Goal: Information Seeking & Learning: Check status

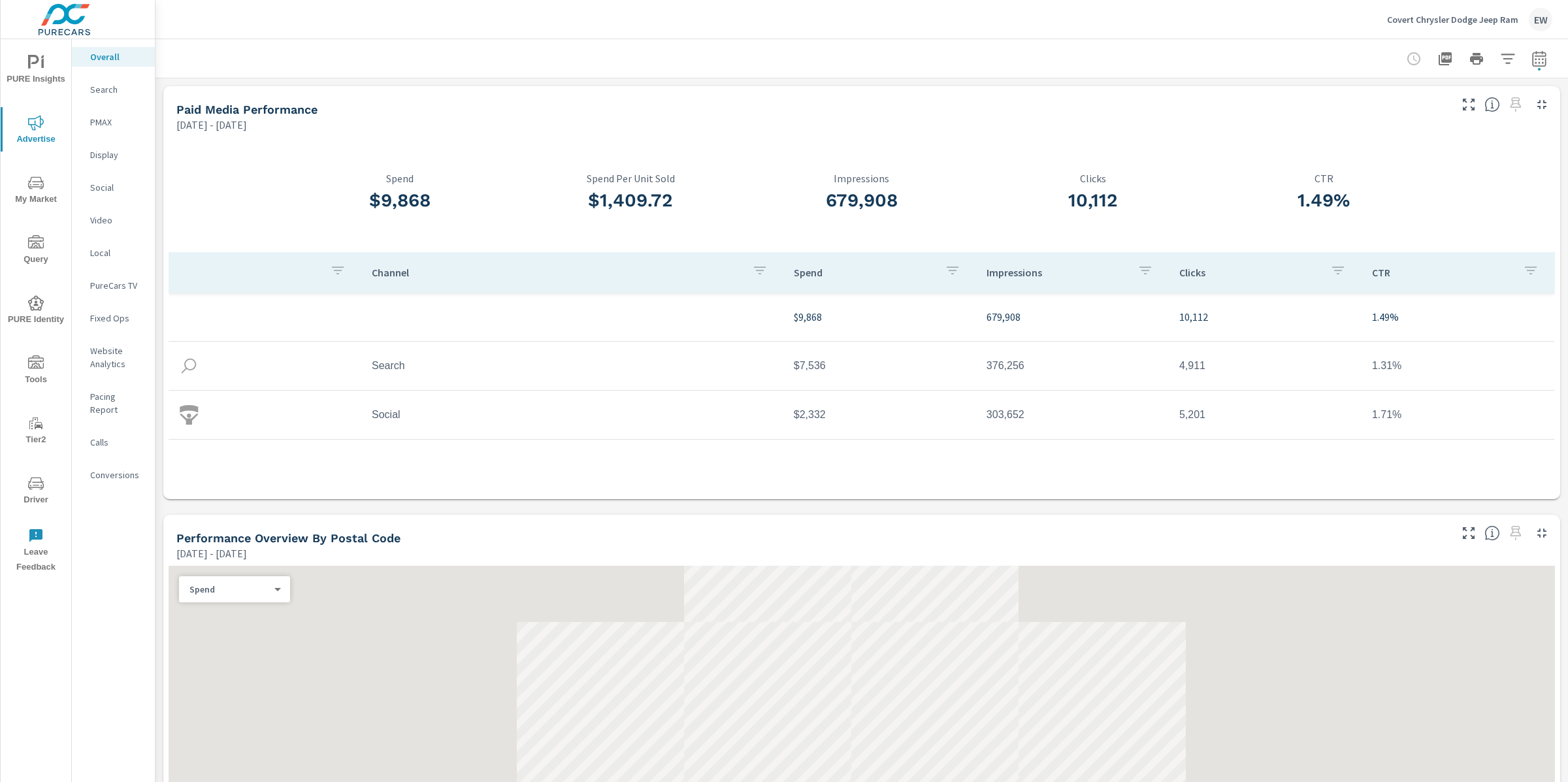
click at [102, 194] on p "Social" at bounding box center [117, 188] width 54 height 14
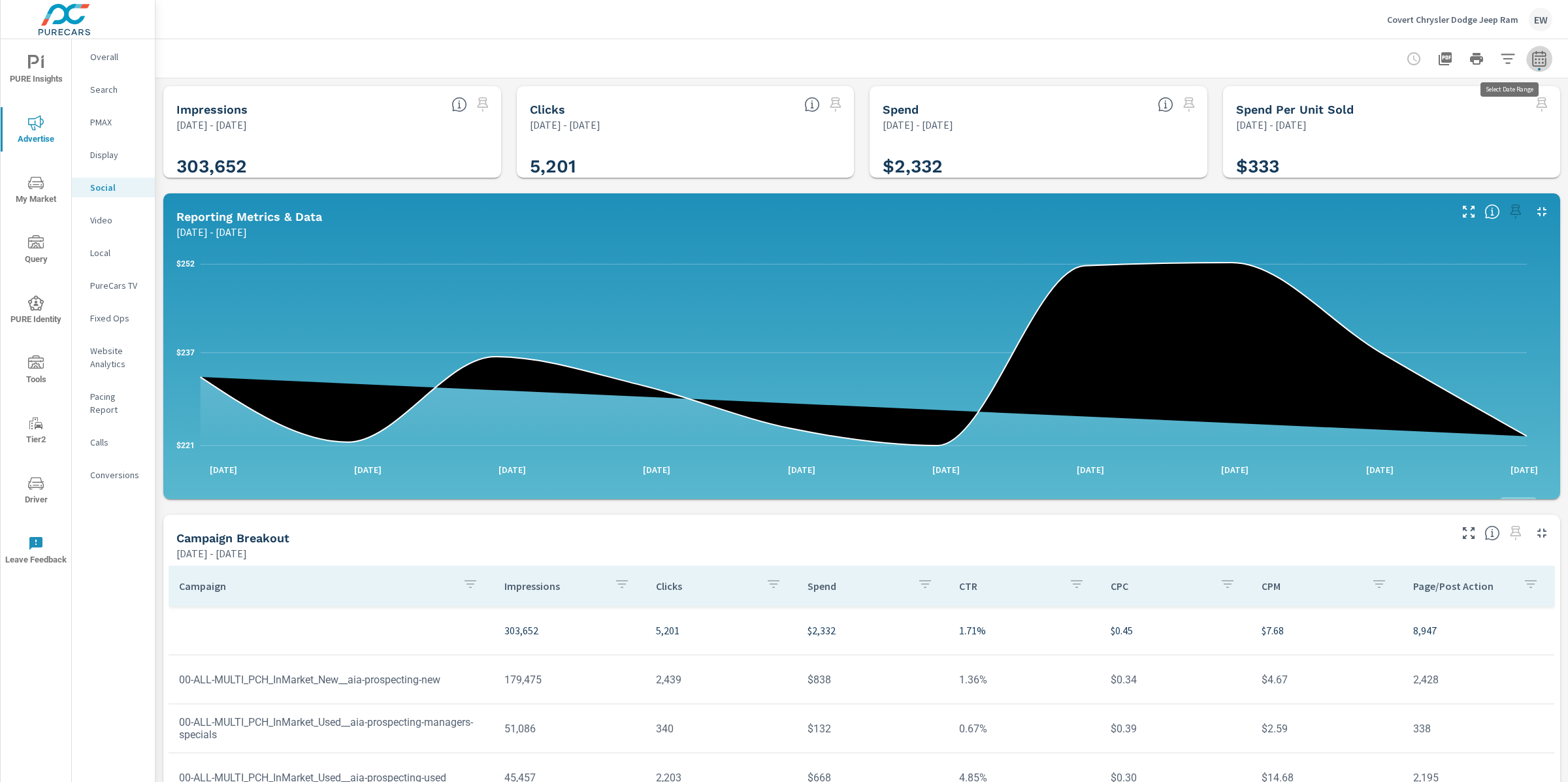
click at [1535, 63] on icon "button" at bounding box center [1539, 60] width 9 height 5
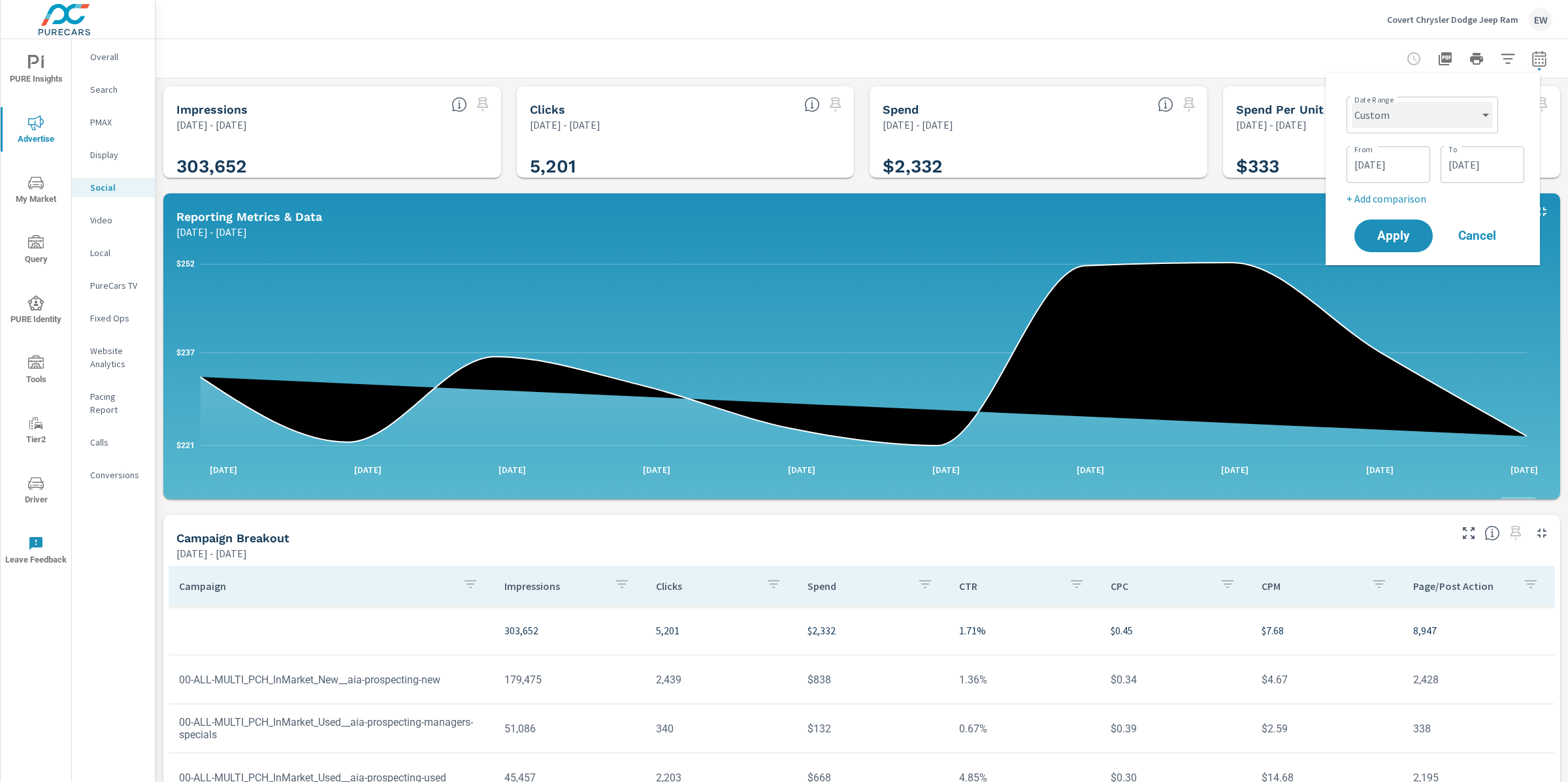
click at [1419, 115] on select "Custom [DATE] Last week Last 7 days Last 14 days Last 30 days Last 45 days Last…" at bounding box center [1422, 115] width 141 height 26
click at [1352, 102] on select "Custom [DATE] Last week Last 7 days Last 14 days Last 30 days Last 45 days Last…" at bounding box center [1422, 115] width 141 height 26
select select "Last 45 days"
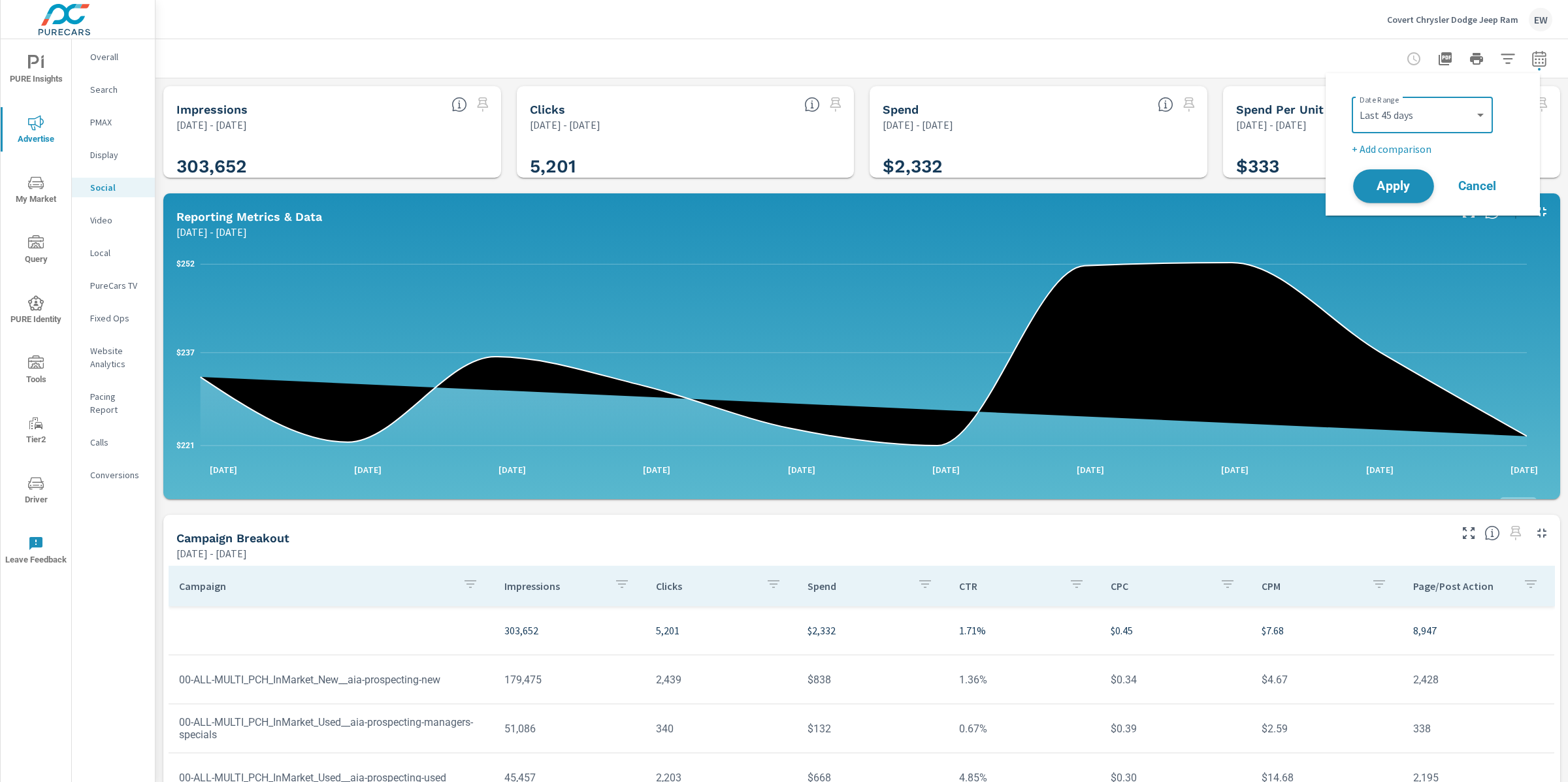
click at [1399, 193] on span "Apply" at bounding box center [1393, 186] width 54 height 13
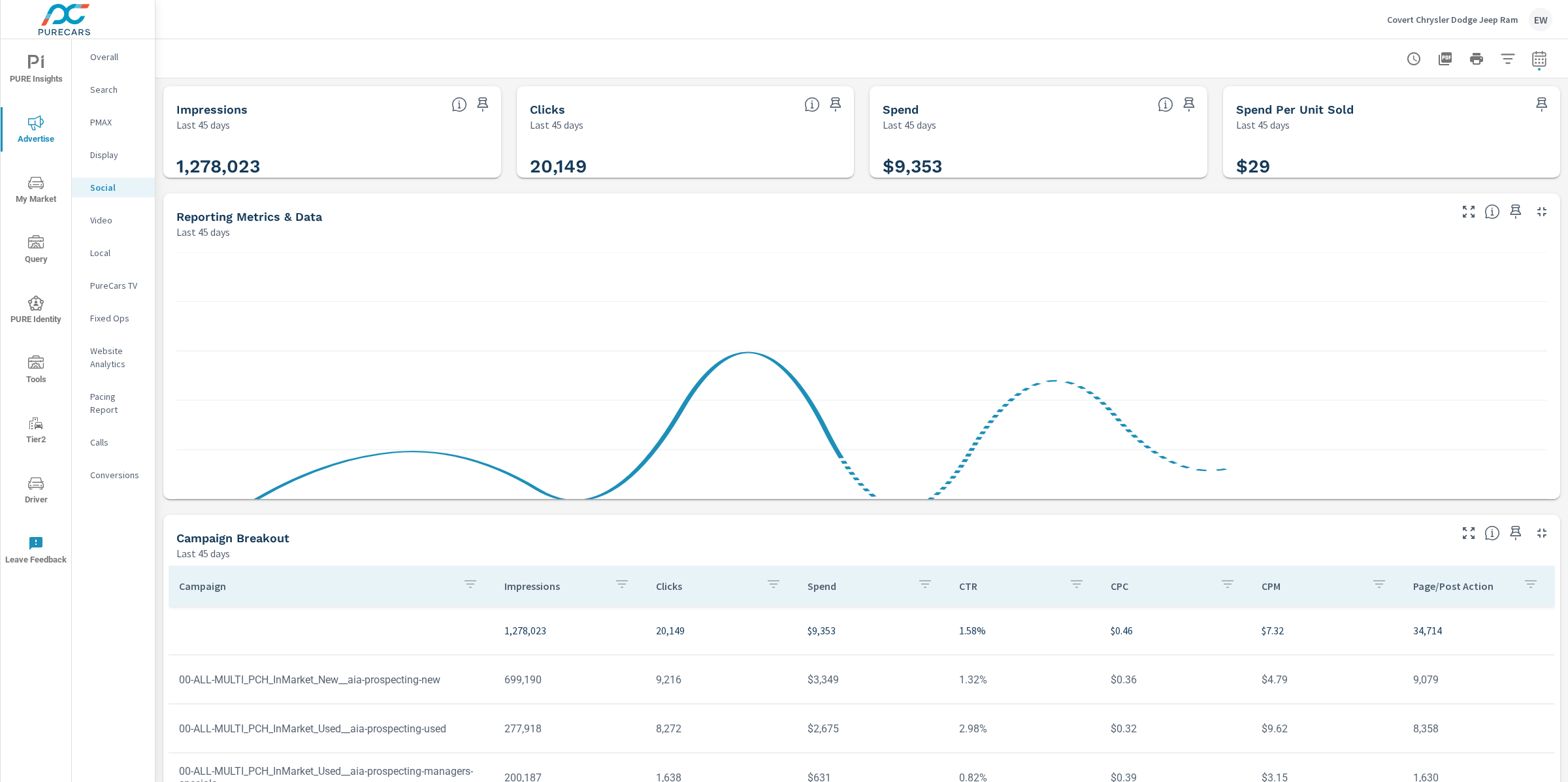
click at [156, 400] on div "Impressions Last 45 days 1,278,023 Clicks Last 45 days 20,149 Spend Last 45 day…" at bounding box center [862, 507] width 1413 height 857
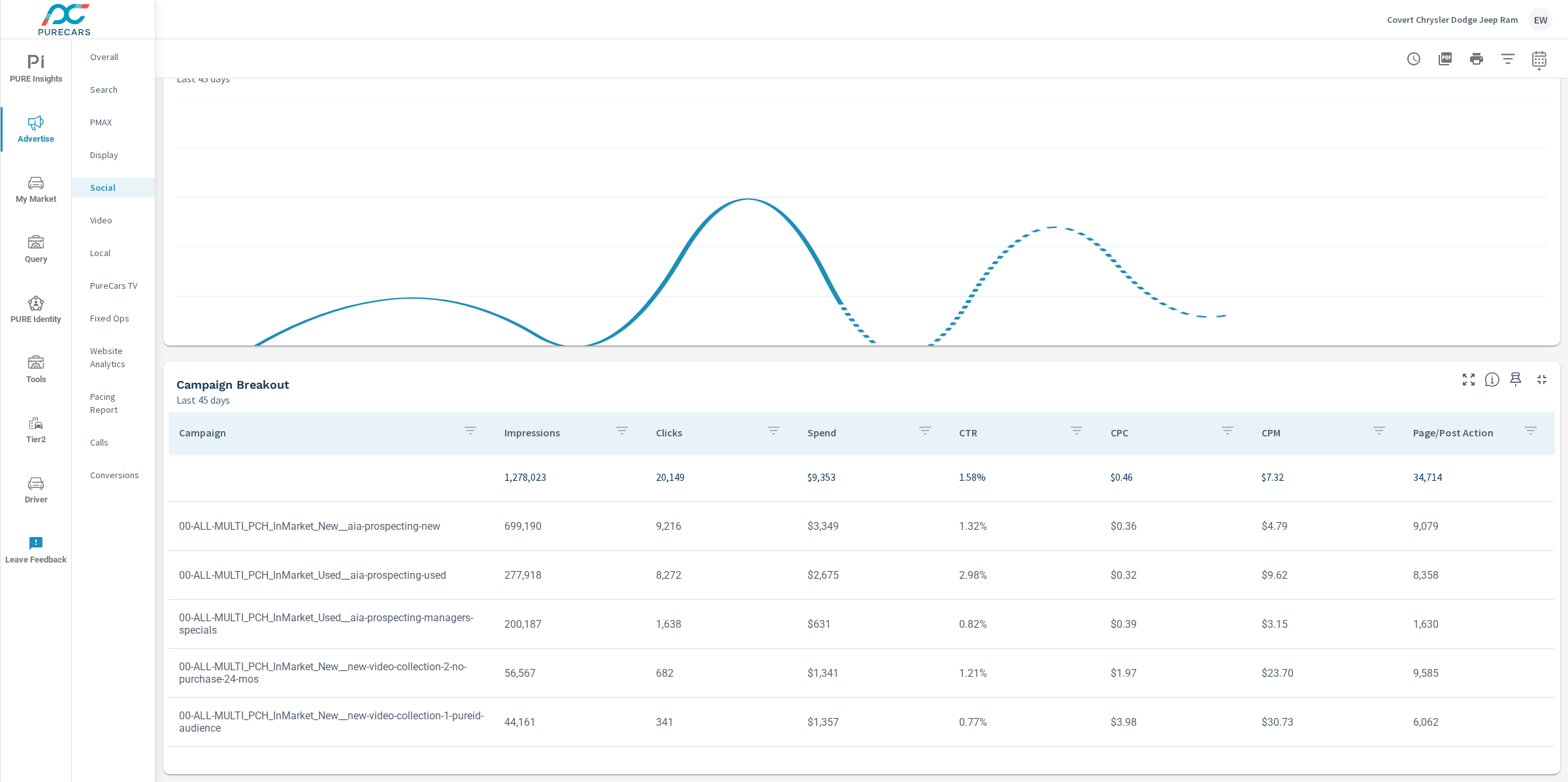
scroll to position [368, 0]
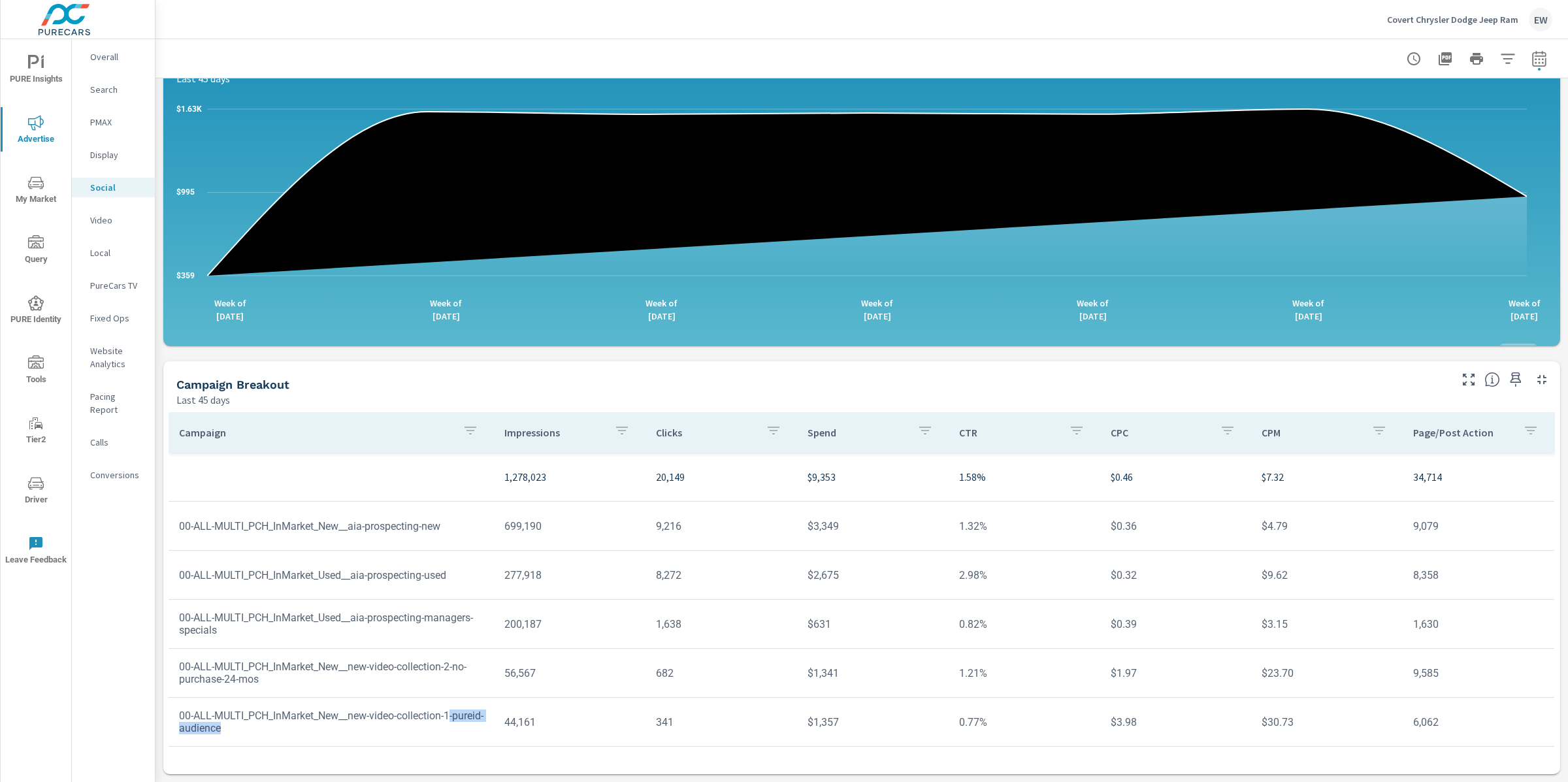
drag, startPoint x: 346, startPoint y: 629, endPoint x: 246, endPoint y: 630, distance: 100.0
click at [246, 699] on td "00-ALL-MULTI_PCH_InMarket_New__new-video-collection-1-pureid-audience" at bounding box center [331, 721] width 325 height 45
click at [971, 656] on td "1.21%" at bounding box center [1024, 673] width 151 height 34
drag, startPoint x: 1143, startPoint y: 623, endPoint x: 1094, endPoint y: 623, distance: 49.0
click at [1100, 706] on td "$3.98" at bounding box center [1175, 722] width 151 height 34
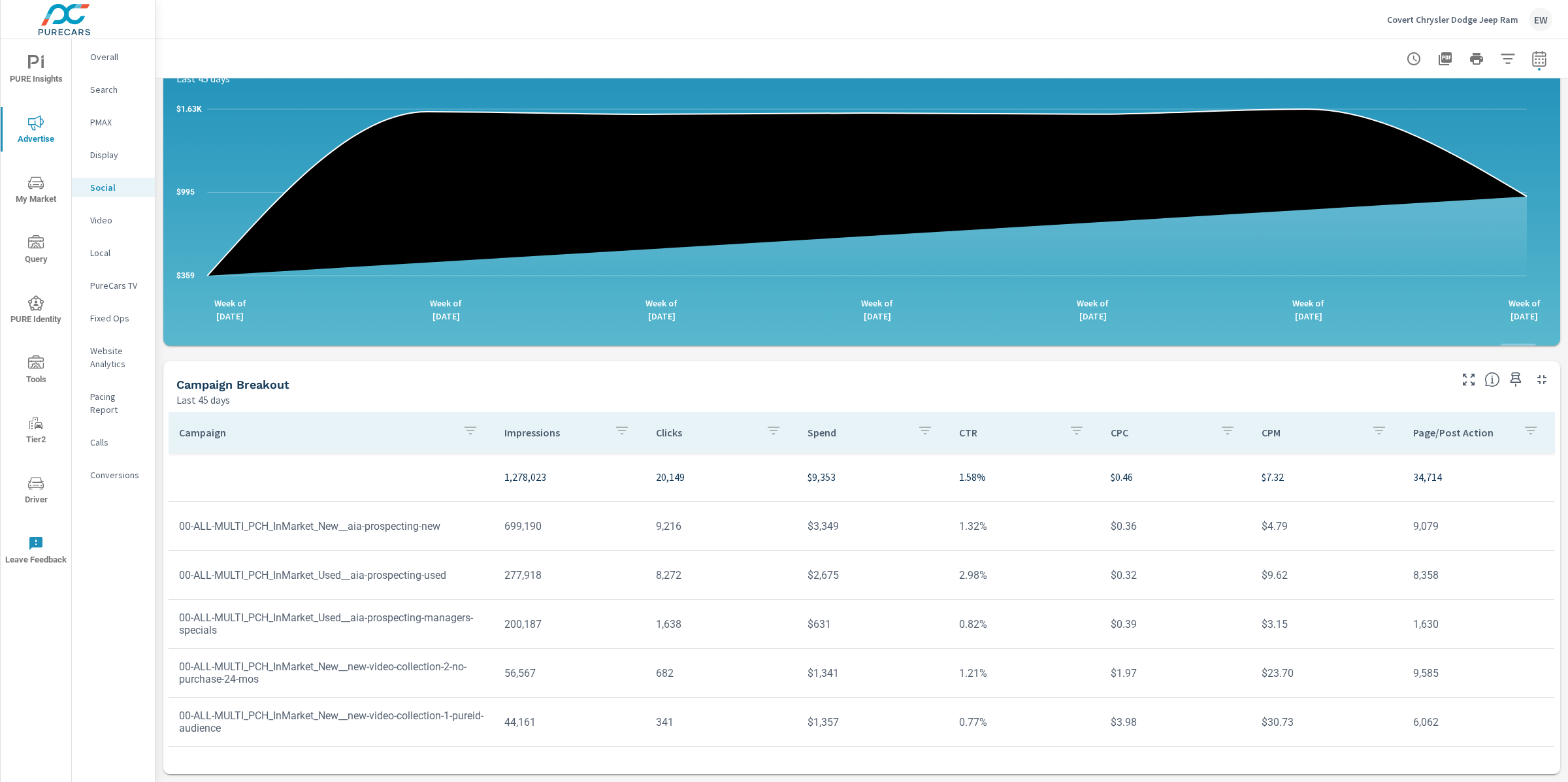
click at [1087, 706] on td "0.77%" at bounding box center [1024, 722] width 151 height 34
click at [1087, 656] on td "1.21%" at bounding box center [1024, 673] width 151 height 34
drag, startPoint x: 1440, startPoint y: 571, endPoint x: 1391, endPoint y: 574, distance: 49.1
click at [1403, 656] on td "9,585" at bounding box center [1478, 673] width 151 height 34
drag, startPoint x: 676, startPoint y: 572, endPoint x: 643, endPoint y: 573, distance: 33.0
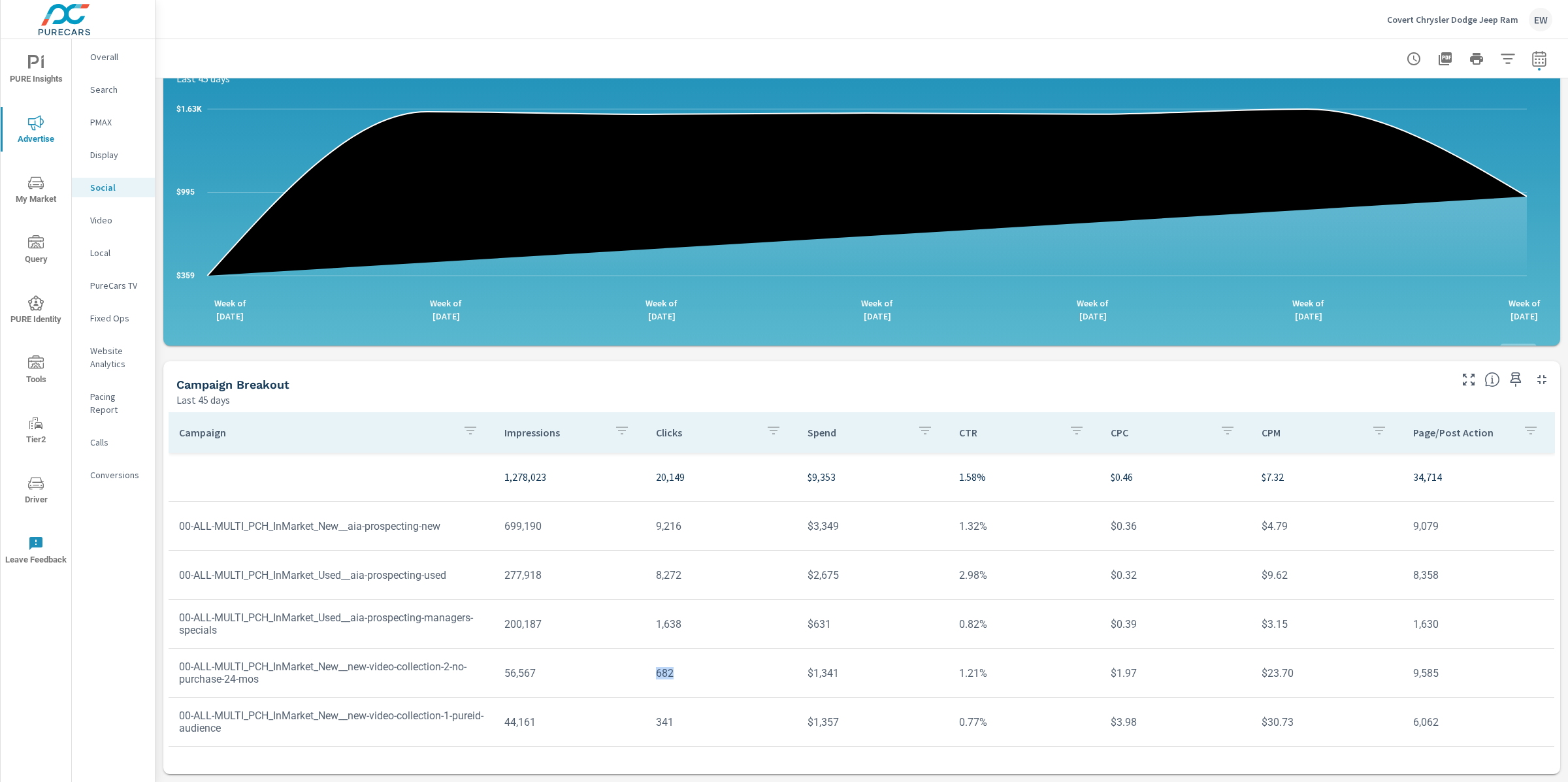
click at [646, 656] on td "682" at bounding box center [721, 673] width 151 height 34
drag, startPoint x: 1435, startPoint y: 572, endPoint x: 1402, endPoint y: 573, distance: 33.0
click at [1403, 656] on td "9,585" at bounding box center [1478, 673] width 151 height 34
drag, startPoint x: 674, startPoint y: 573, endPoint x: 639, endPoint y: 575, distance: 35.1
click at [639, 649] on tr "00-ALL-MULTI_PCH_InMarket_New__new-video-collection-2-no-purchase-24-mos 56,567…" at bounding box center [862, 673] width 1386 height 49
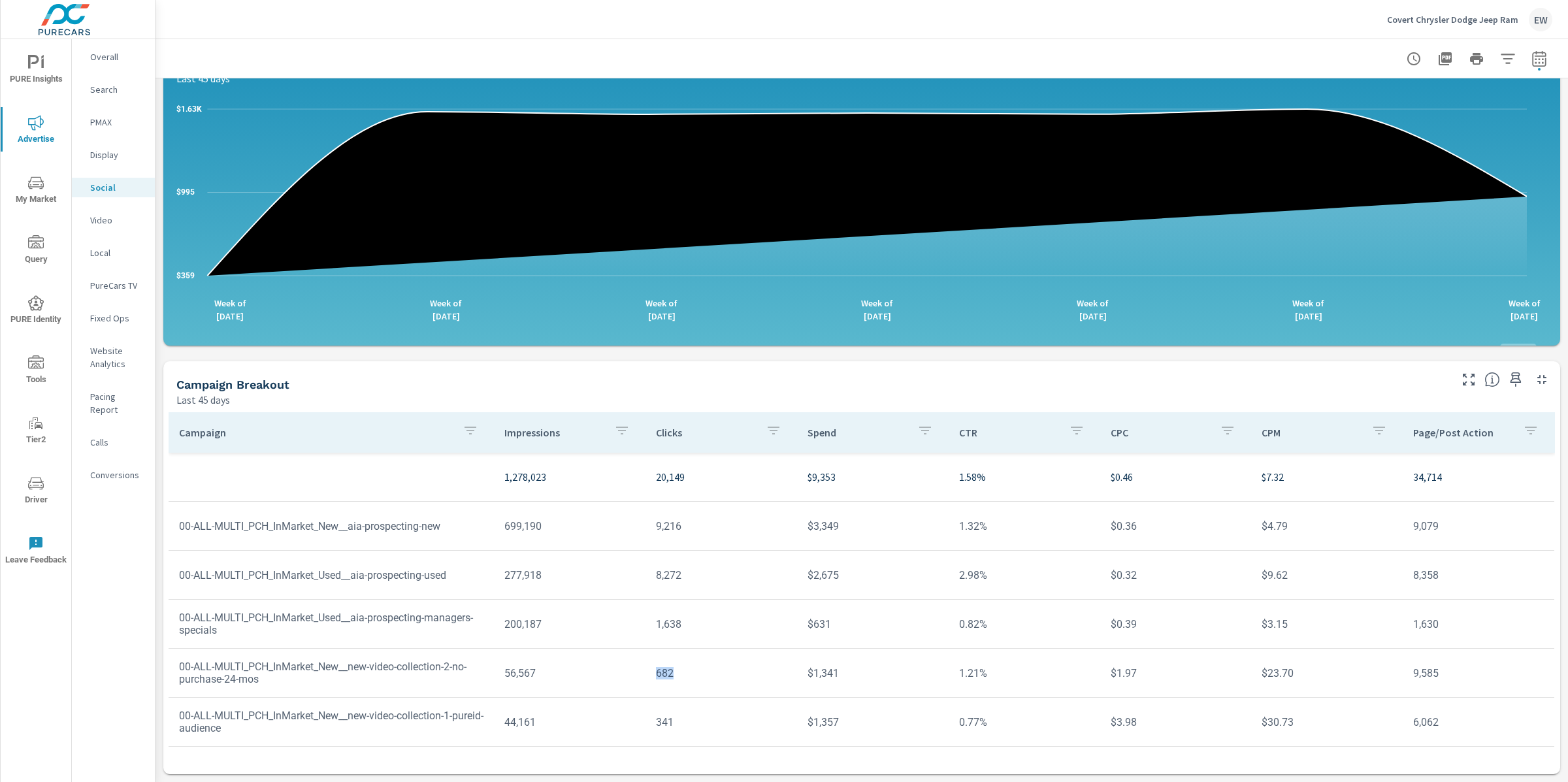
click at [593, 656] on td "56,567" at bounding box center [569, 673] width 151 height 34
drag, startPoint x: 677, startPoint y: 572, endPoint x: 647, endPoint y: 571, distance: 30.0
click at [647, 656] on td "682" at bounding box center [721, 673] width 151 height 34
drag, startPoint x: 1439, startPoint y: 572, endPoint x: 1379, endPoint y: 571, distance: 60.0
click at [1379, 649] on tr "00-ALL-MULTI_PCH_InMarket_New__new-video-collection-2-no-purchase-24-mos 56,567…" at bounding box center [862, 673] width 1386 height 49
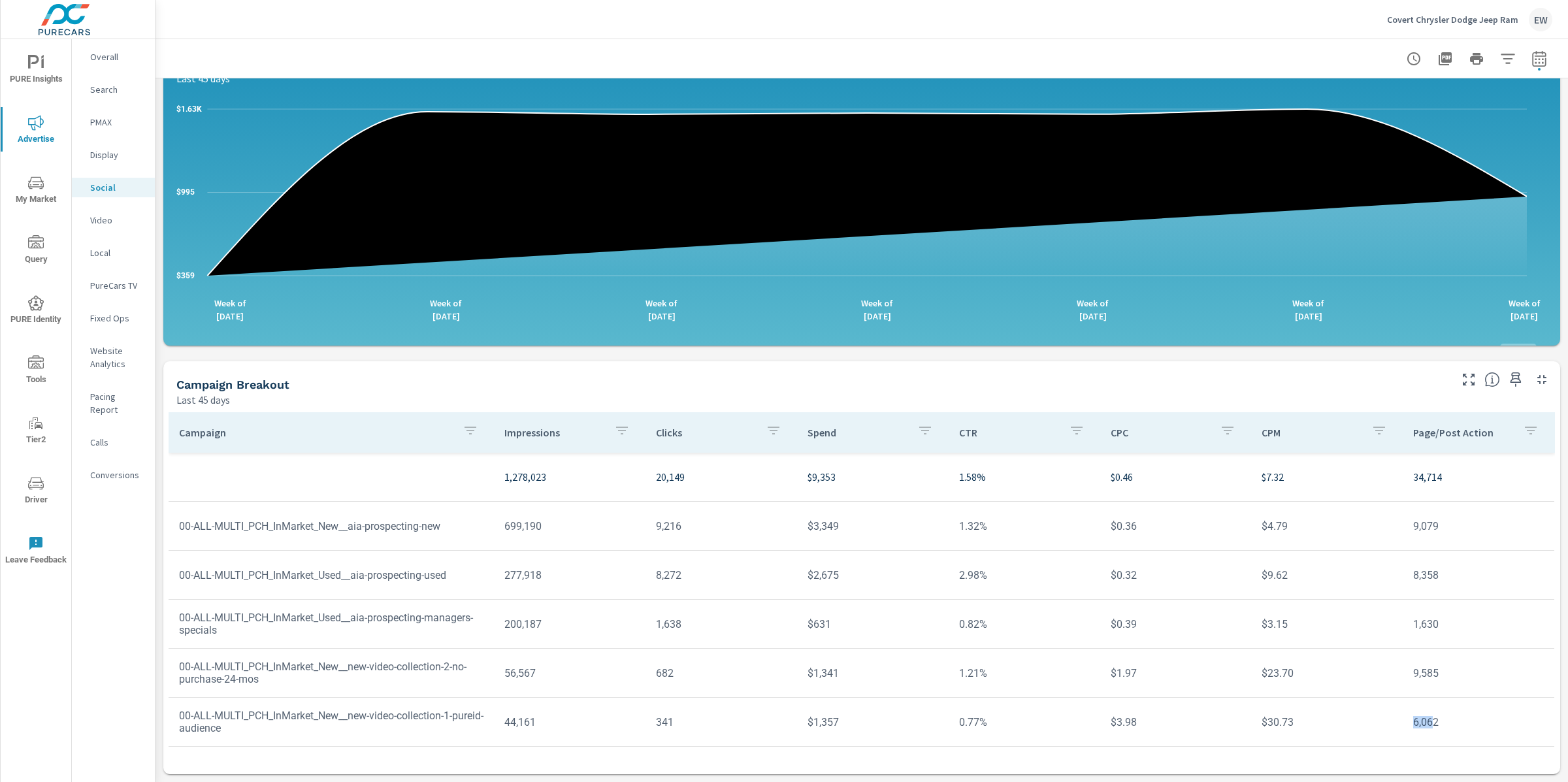
drag, startPoint x: 1430, startPoint y: 621, endPoint x: 1392, endPoint y: 621, distance: 38.0
click at [1403, 706] on td "6,062" at bounding box center [1478, 722] width 151 height 34
click at [109, 482] on p "Conversions" at bounding box center [117, 475] width 54 height 14
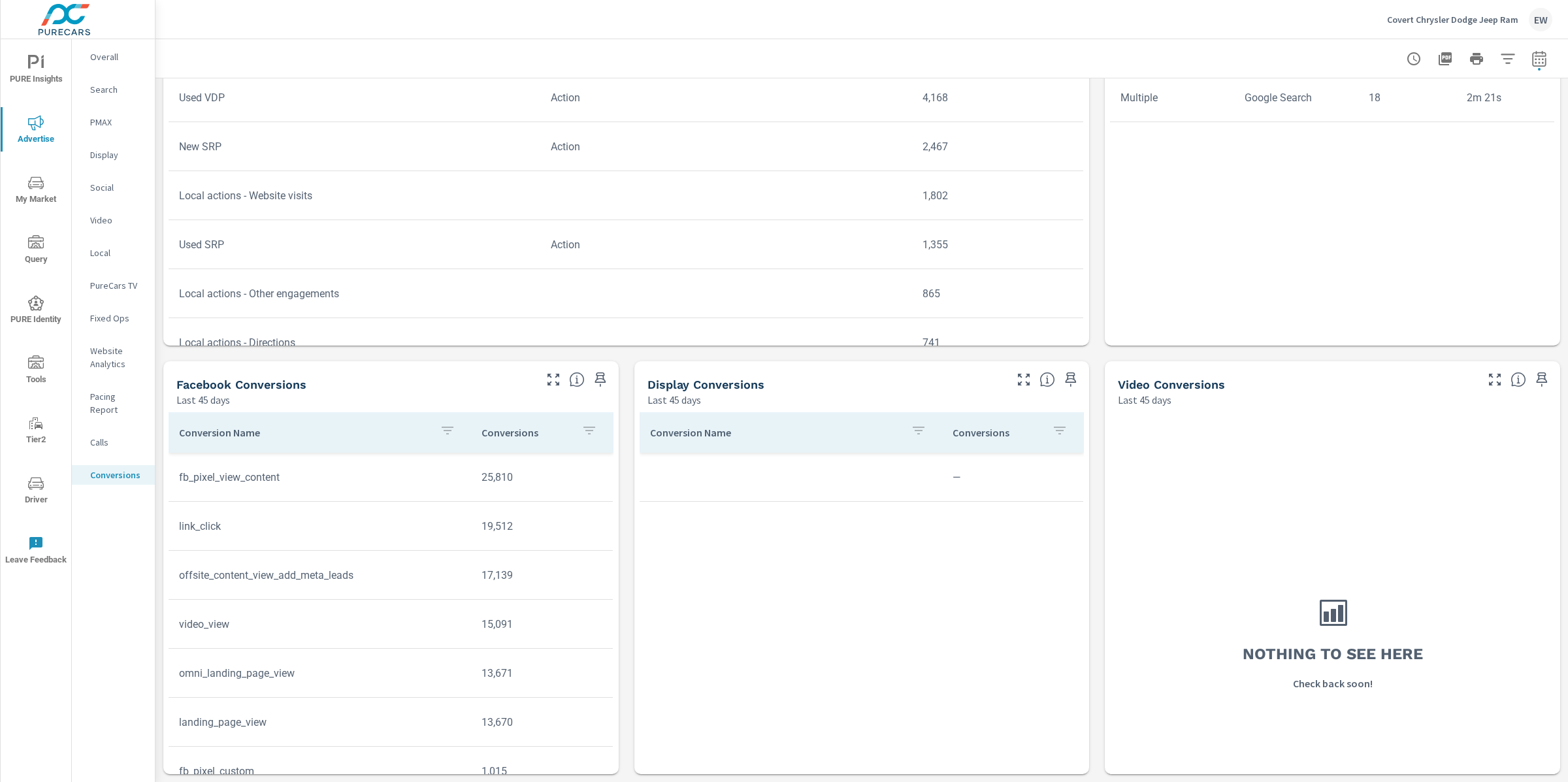
scroll to position [1038, 0]
click at [287, 559] on td "offsite_content_view_add_meta_leads" at bounding box center [319, 575] width 302 height 34
drag, startPoint x: 182, startPoint y: 473, endPoint x: 412, endPoint y: 477, distance: 230.0
click at [412, 559] on td "offsite_content_view_add_meta_leads" at bounding box center [319, 575] width 302 height 34
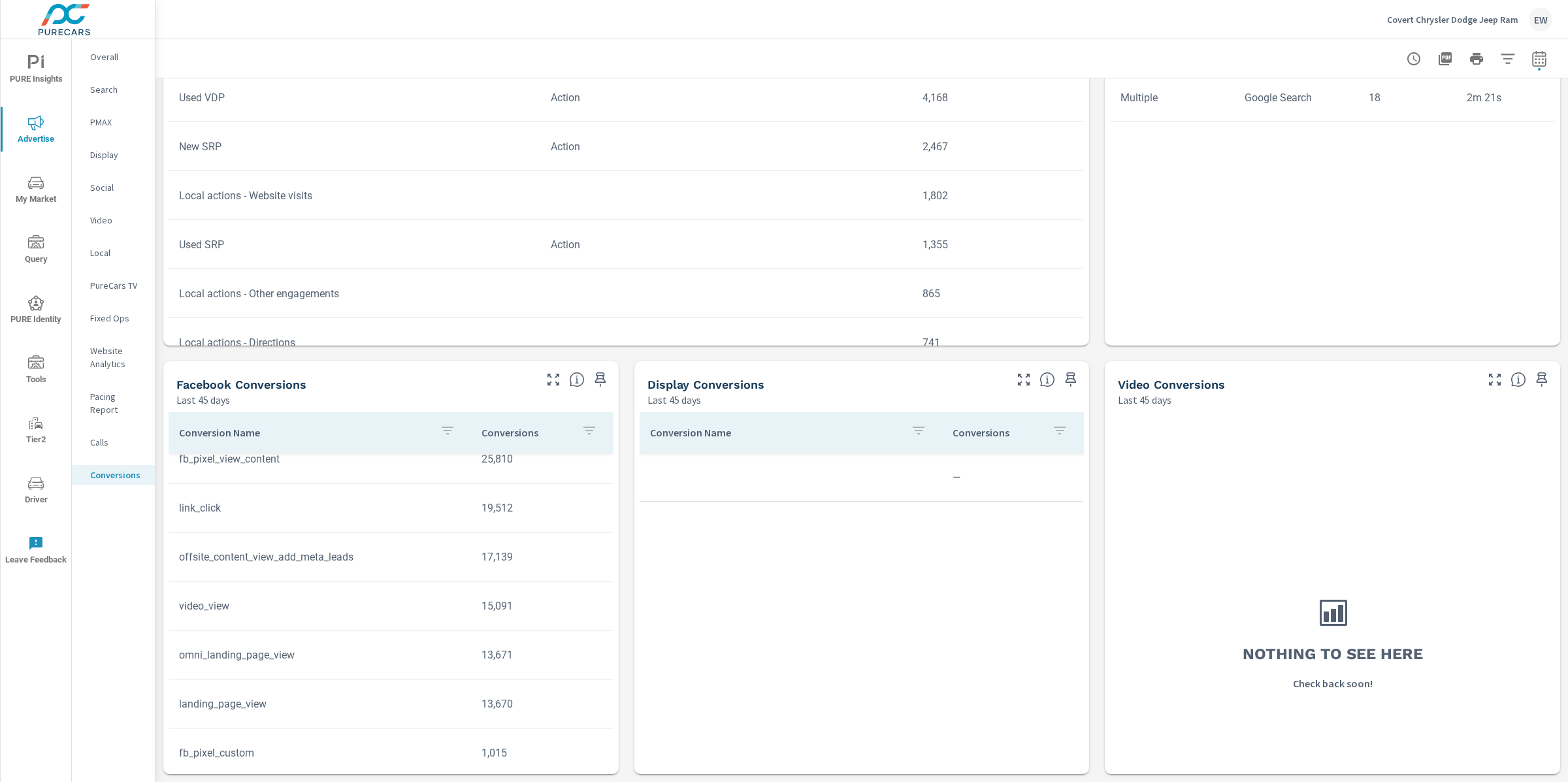
scroll to position [20, 0]
drag, startPoint x: 468, startPoint y: 501, endPoint x: 527, endPoint y: 501, distance: 59.0
click at [527, 588] on td "15,091" at bounding box center [541, 604] width 142 height 34
click at [268, 588] on td "video_view" at bounding box center [319, 604] width 302 height 34
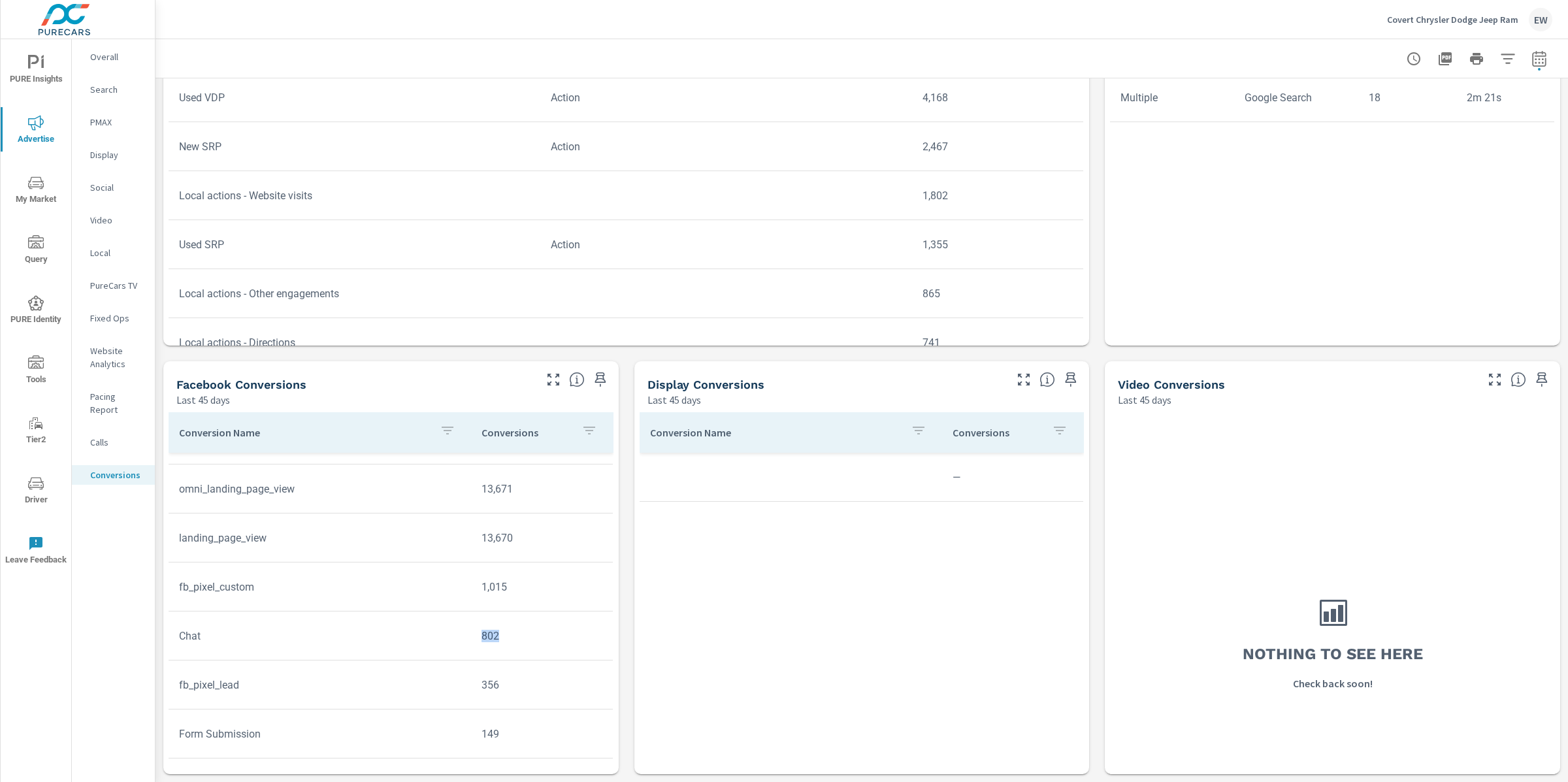
drag, startPoint x: 471, startPoint y: 534, endPoint x: 510, endPoint y: 534, distance: 39.0
click at [510, 620] on td "802" at bounding box center [541, 636] width 142 height 34
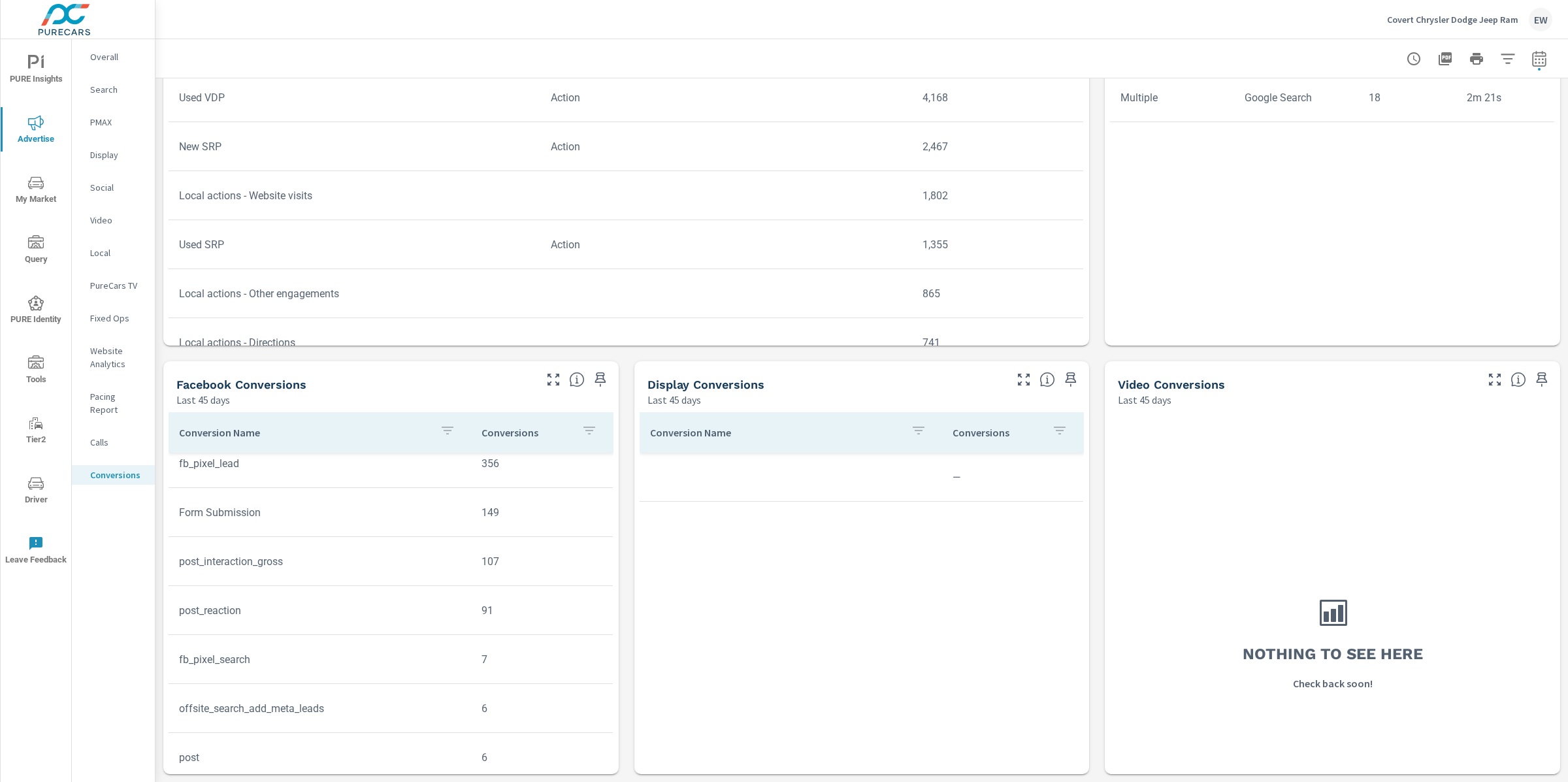
scroll to position [420, 0]
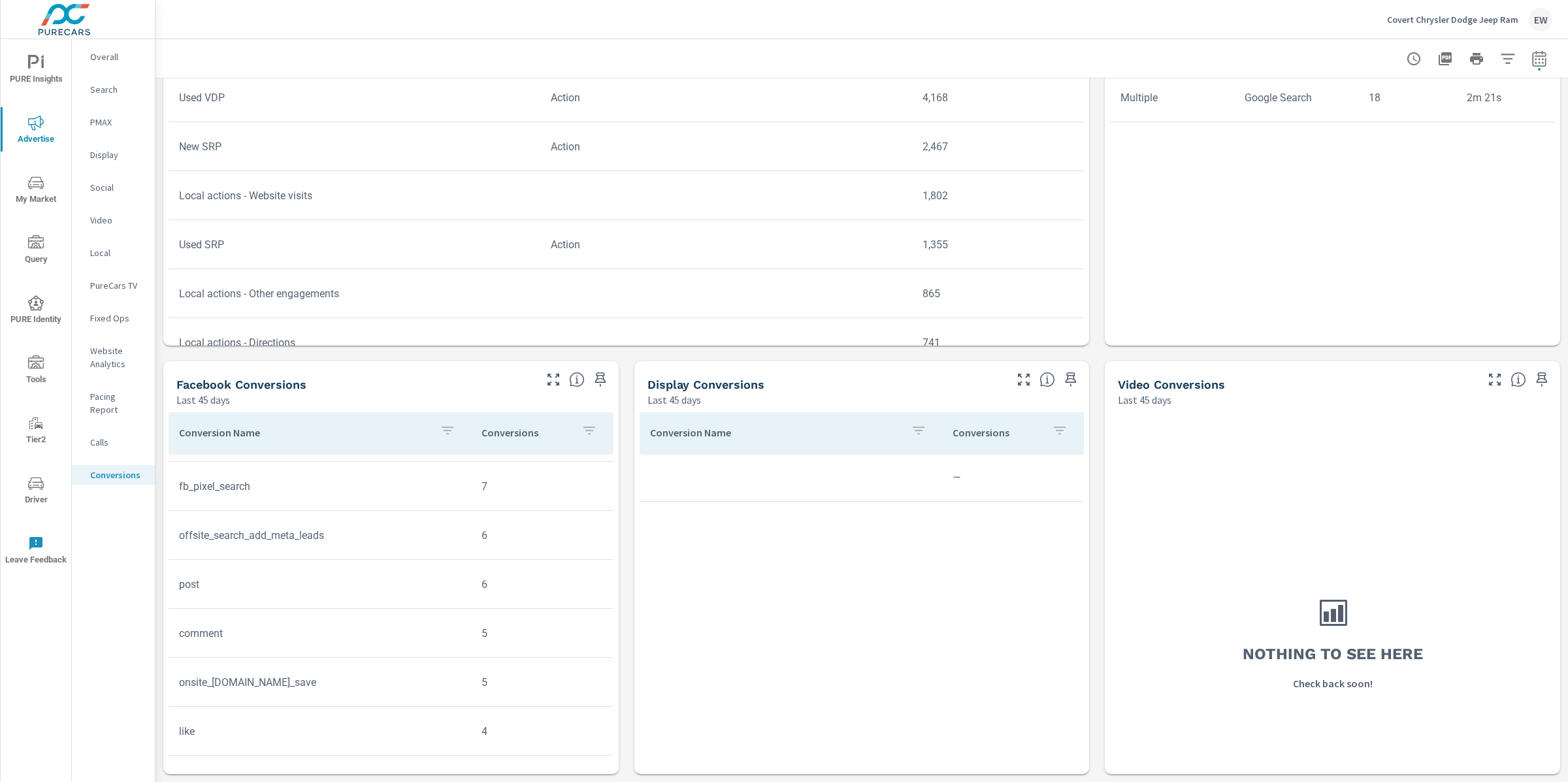
scroll to position [584, 0]
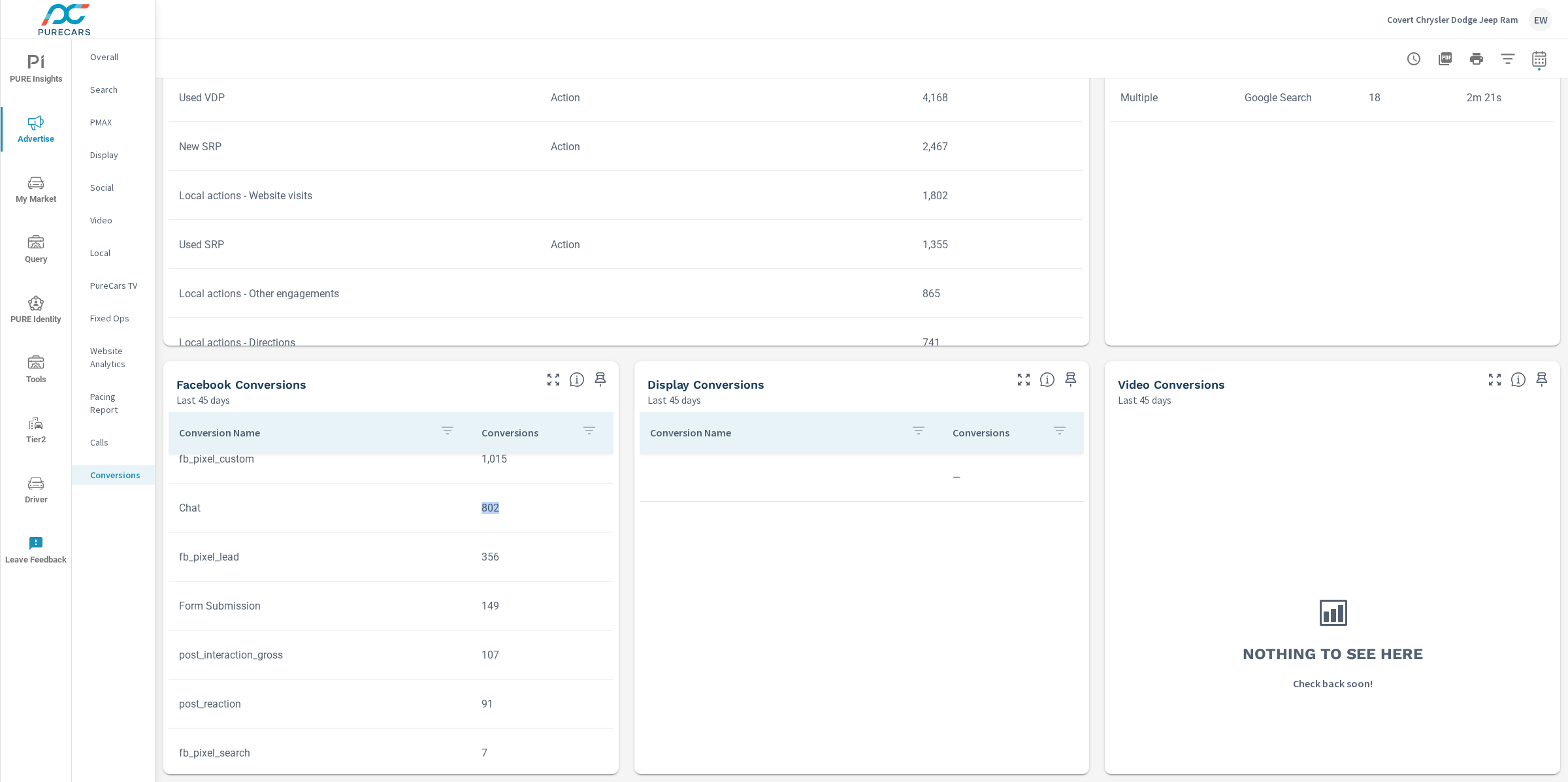
scroll to position [288, 0]
drag, startPoint x: 183, startPoint y: 530, endPoint x: 499, endPoint y: 531, distance: 316.0
click at [499, 606] on tr "Form Submission 149" at bounding box center [391, 630] width 444 height 49
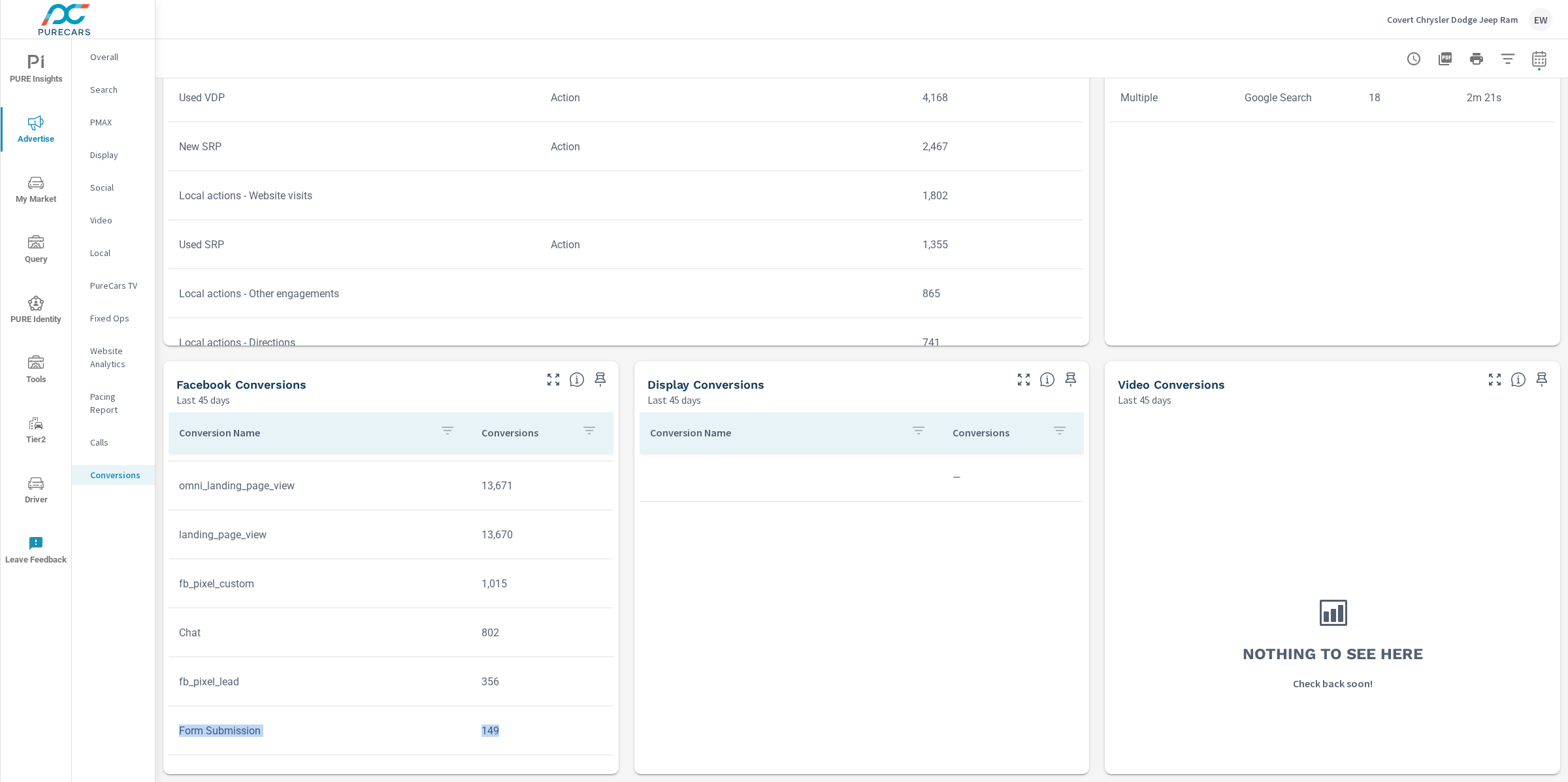
scroll to position [164, 0]
click at [110, 194] on p "Social" at bounding box center [117, 188] width 54 height 14
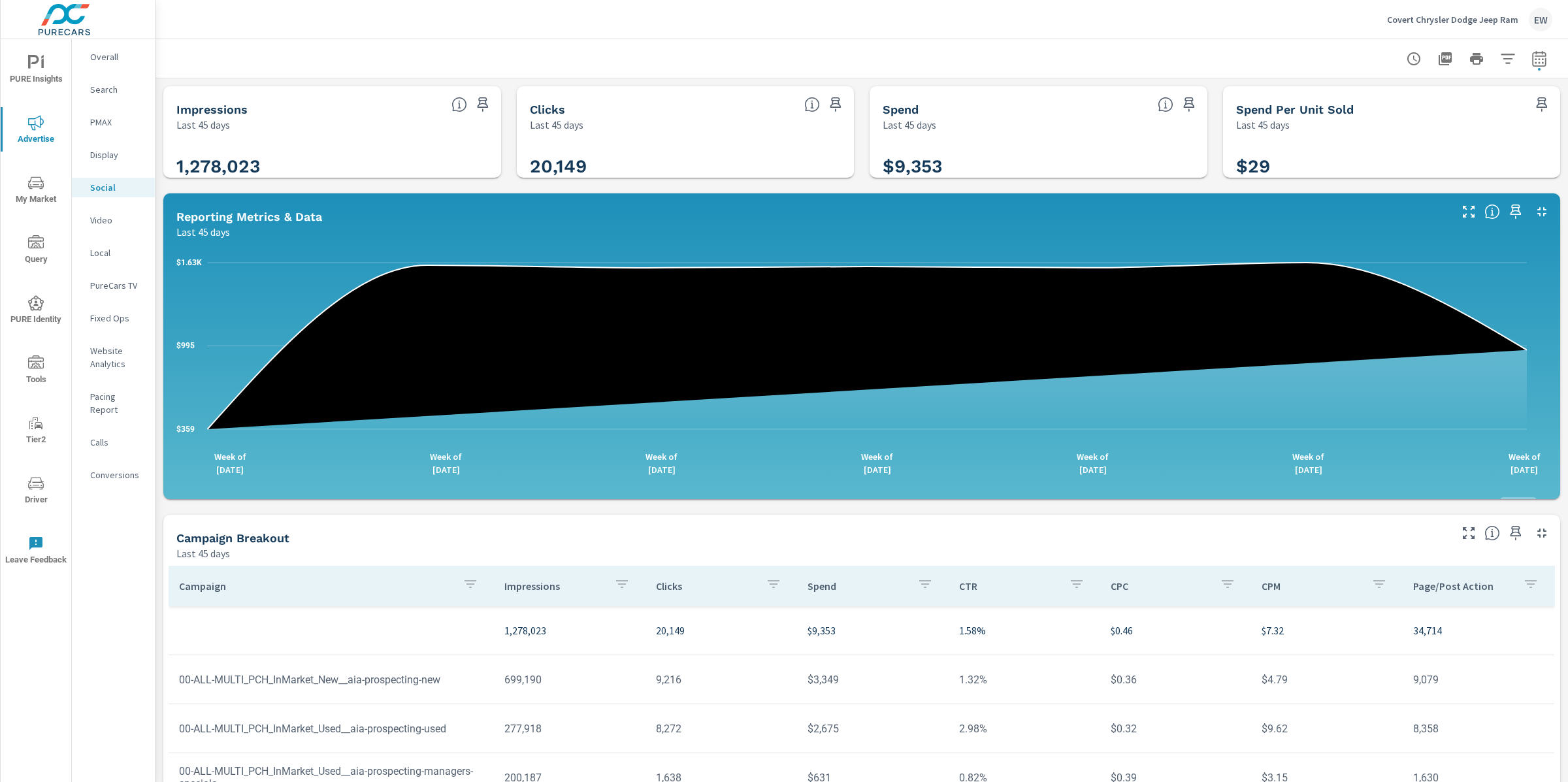
click at [1535, 58] on icon "button" at bounding box center [1539, 60] width 9 height 5
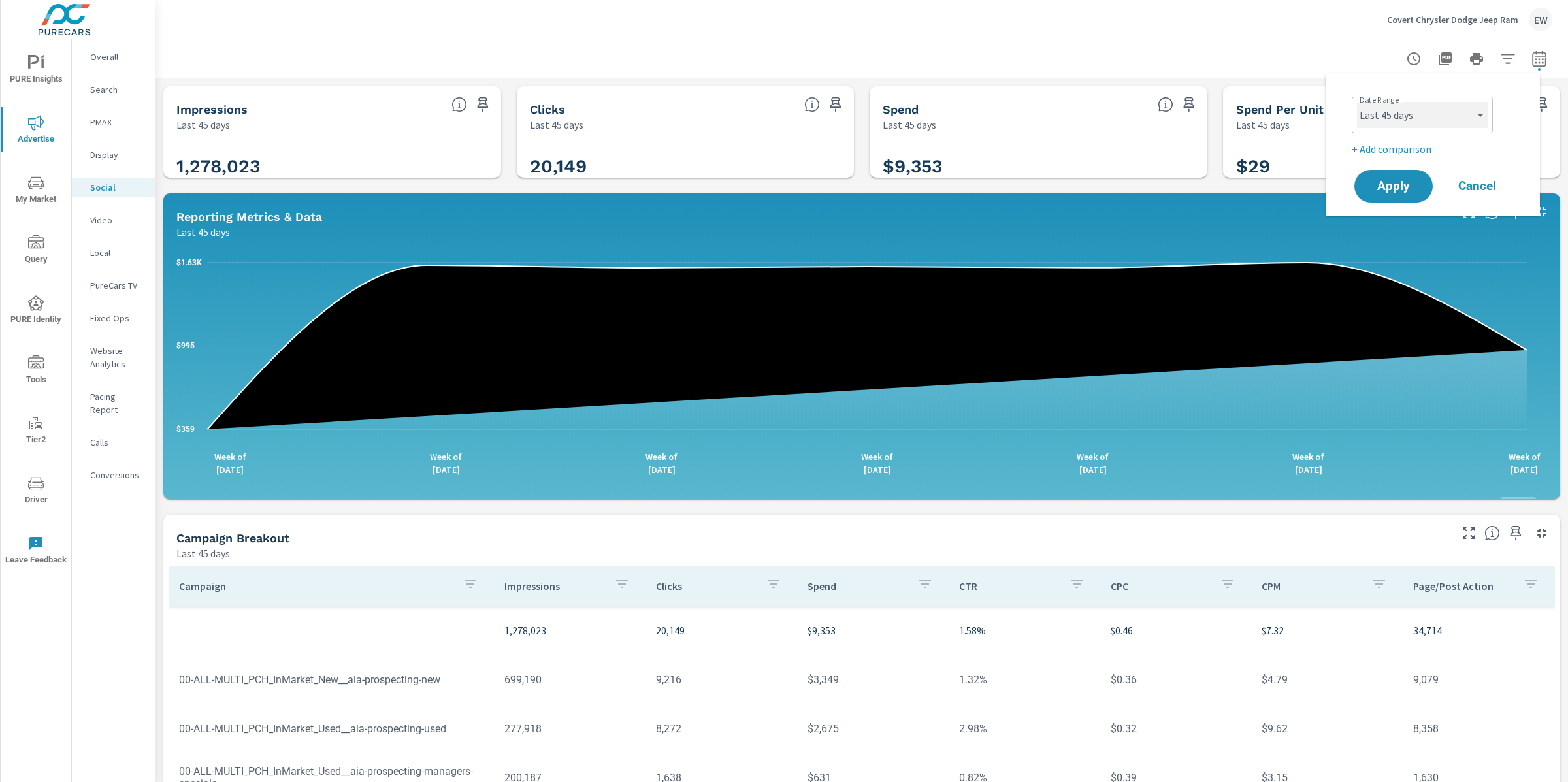
click at [1411, 112] on select "Custom [DATE] Last week Last 7 days Last 14 days Last 30 days Last 45 days Last…" at bounding box center [1421, 115] width 130 height 26
click at [1357, 102] on select "Custom [DATE] Last week Last 7 days Last 14 days Last 30 days Last 45 days Last…" at bounding box center [1421, 115] width 130 height 26
select select "Last month"
click at [1391, 184] on button "Apply" at bounding box center [1393, 185] width 81 height 34
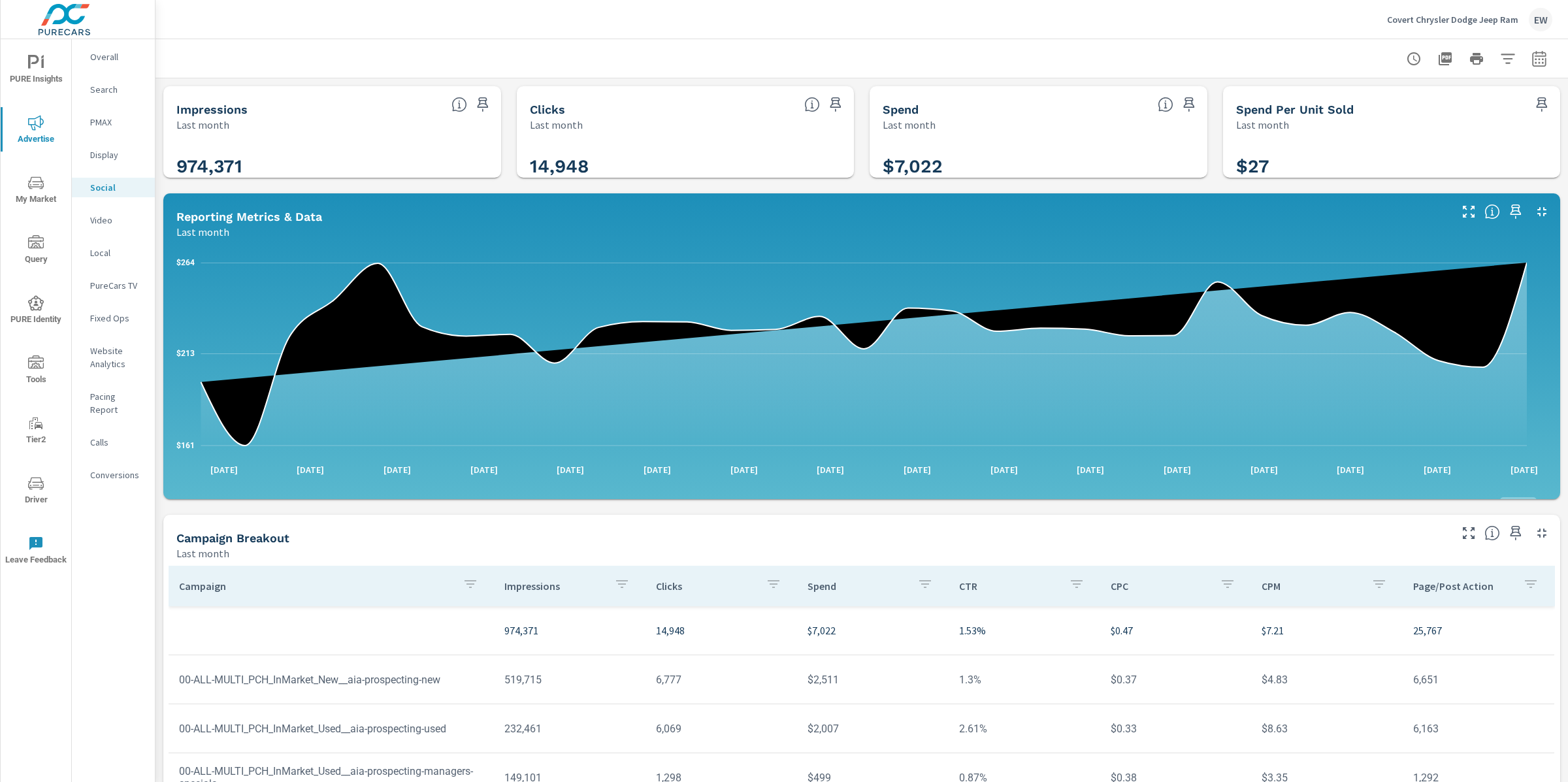
click at [159, 484] on div "Impressions Last month 974,371 Clicks Last month 14,948 Spend Last month $7,022…" at bounding box center [862, 507] width 1413 height 857
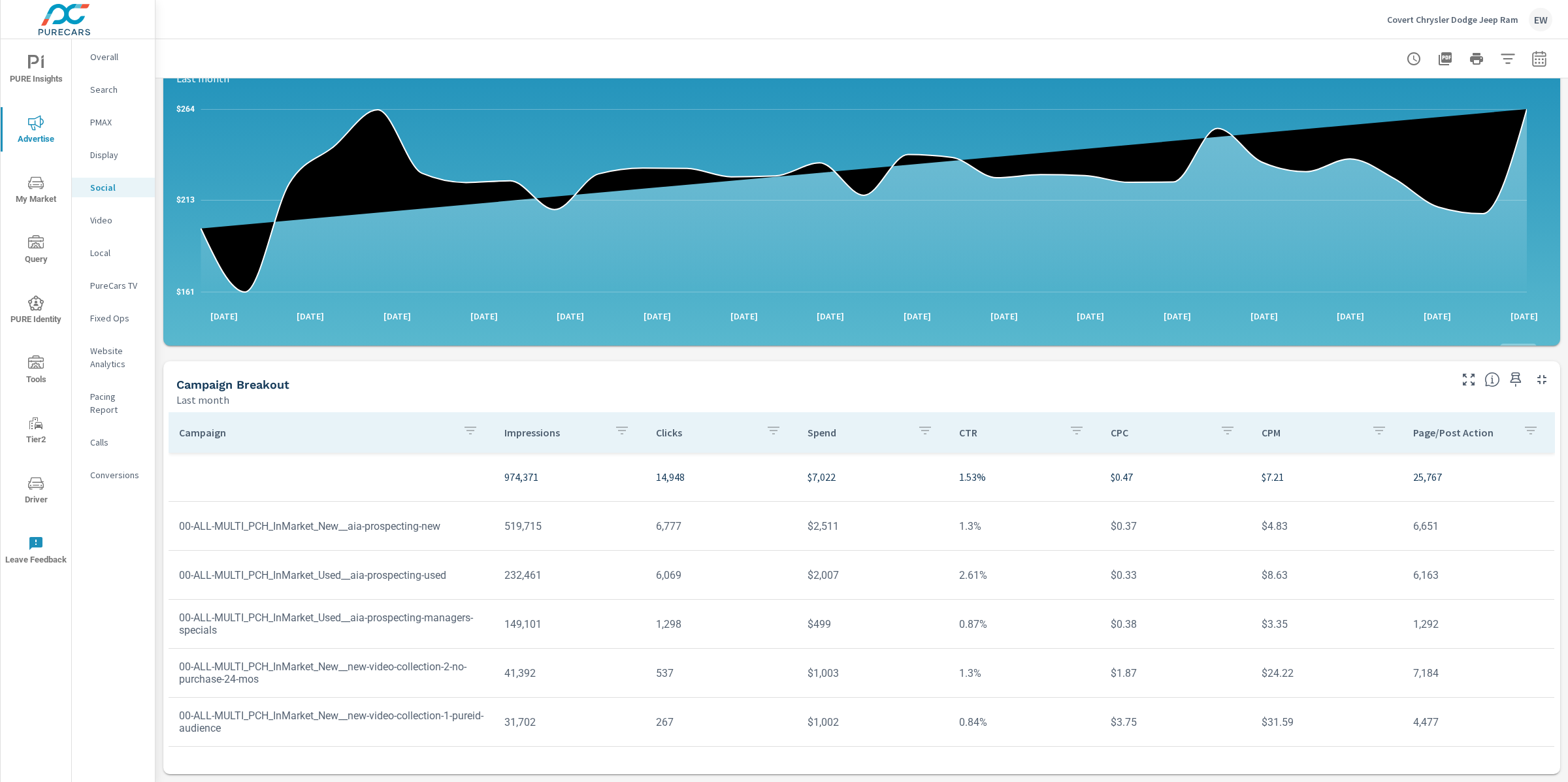
scroll to position [368, 0]
drag, startPoint x: 256, startPoint y: 582, endPoint x: 375, endPoint y: 580, distance: 119.0
click at [375, 651] on td "00-ALL-MULTI_PCH_InMarket_New__new-video-collection-2-no-purchase-24-mos" at bounding box center [331, 673] width 325 height 45
click at [398, 651] on td "00-ALL-MULTI_PCH_InMarket_New__new-video-collection-2-no-purchase-24-mos" at bounding box center [331, 673] width 325 height 45
drag, startPoint x: 681, startPoint y: 579, endPoint x: 652, endPoint y: 576, distance: 29.2
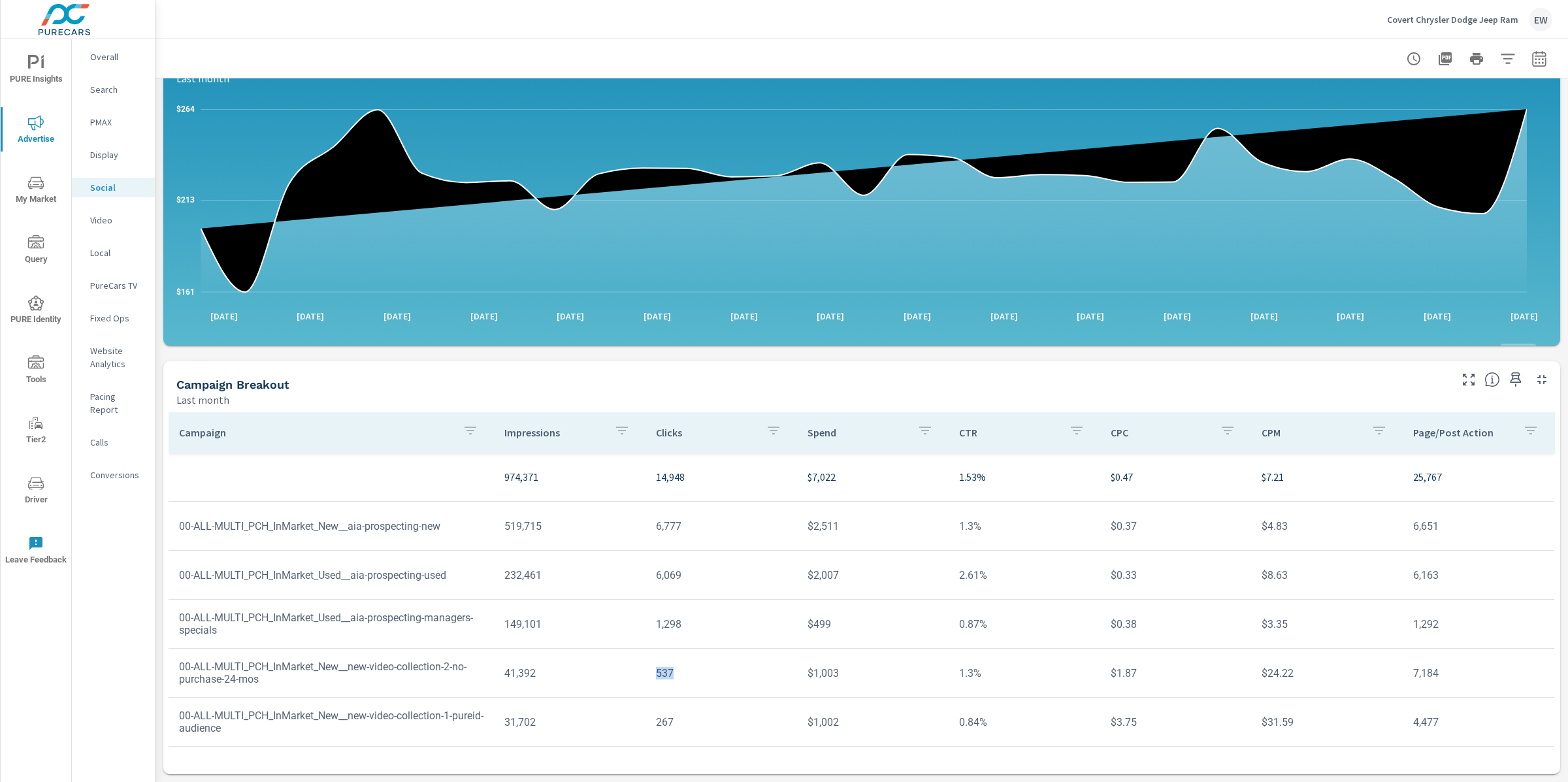
click at [652, 656] on td "537" at bounding box center [721, 673] width 151 height 34
drag, startPoint x: 675, startPoint y: 626, endPoint x: 651, endPoint y: 623, distance: 24.2
click at [651, 706] on td "267" at bounding box center [721, 722] width 151 height 34
click at [713, 697] on div "Campaign Impressions Clicks Spend CTR CPC CPM Page/Post Action 974,371 14,948 $…" at bounding box center [862, 632] width 1387 height 440
click at [125, 482] on p "Conversions" at bounding box center [117, 475] width 54 height 14
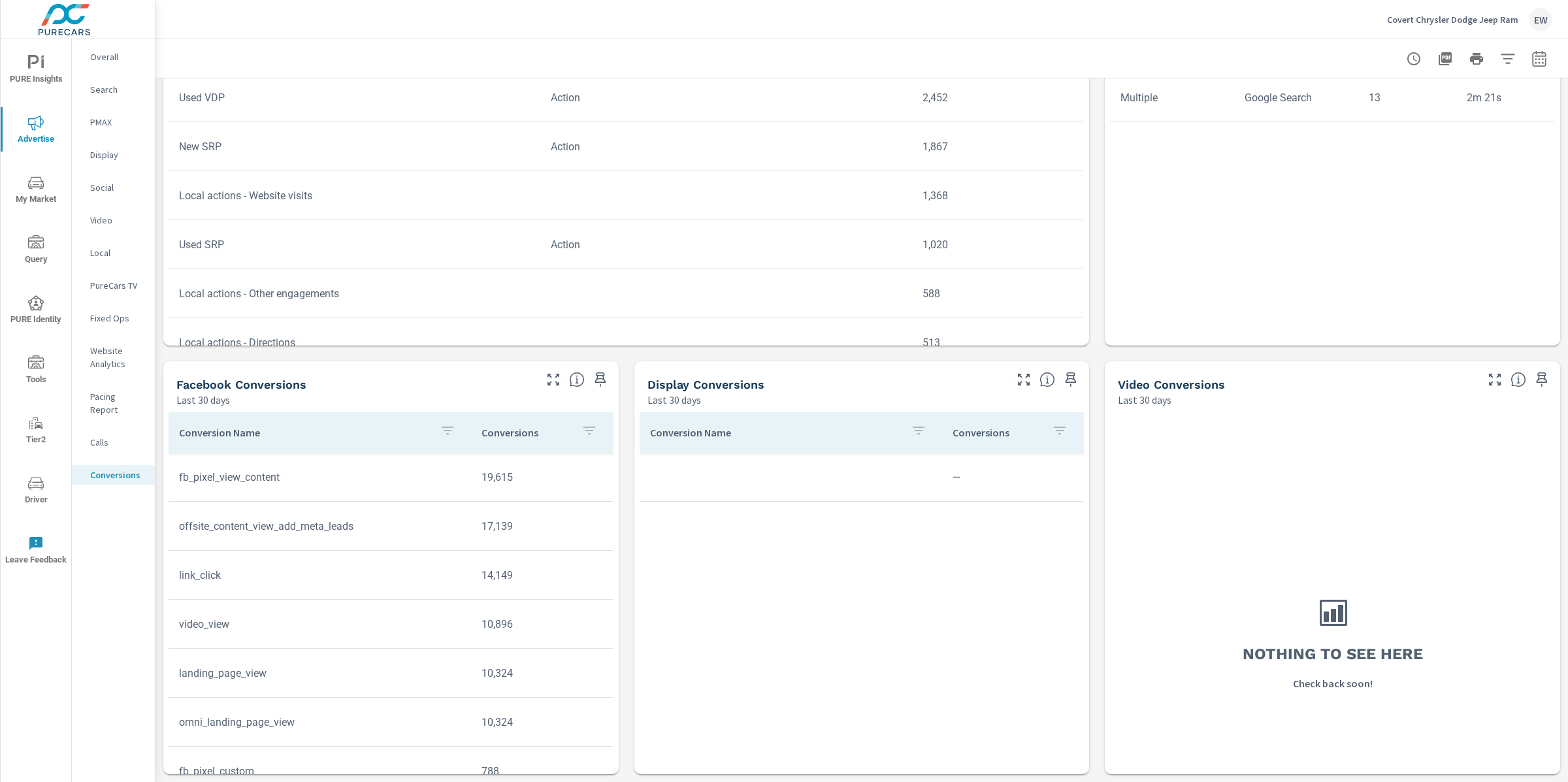
scroll to position [1038, 0]
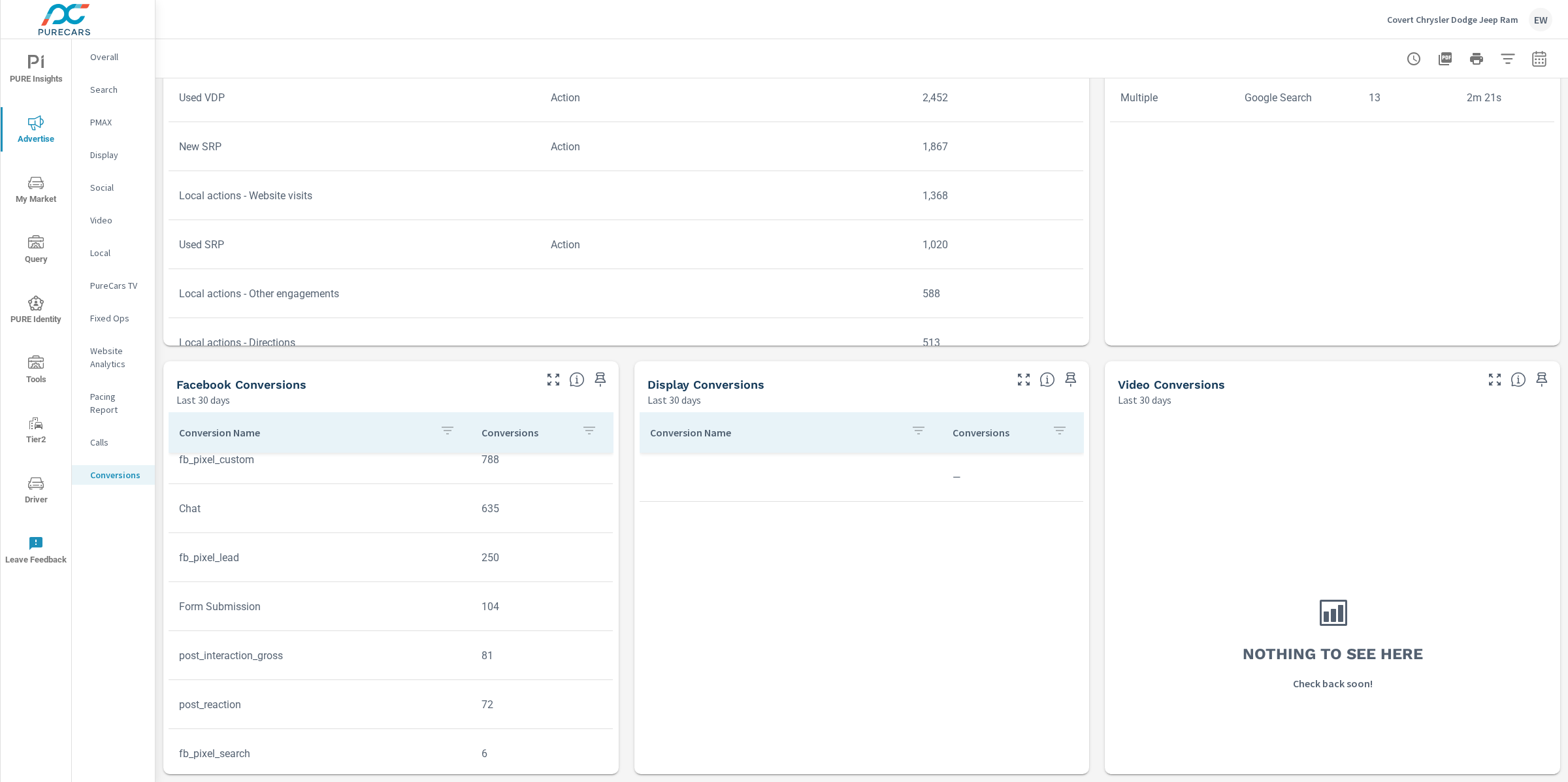
scroll to position [315, 0]
click at [1142, 17] on div "Covert Chrysler Dodge Jeep Ram EW" at bounding box center [861, 19] width 1381 height 39
click at [1439, 57] on icon "button" at bounding box center [1445, 59] width 14 height 14
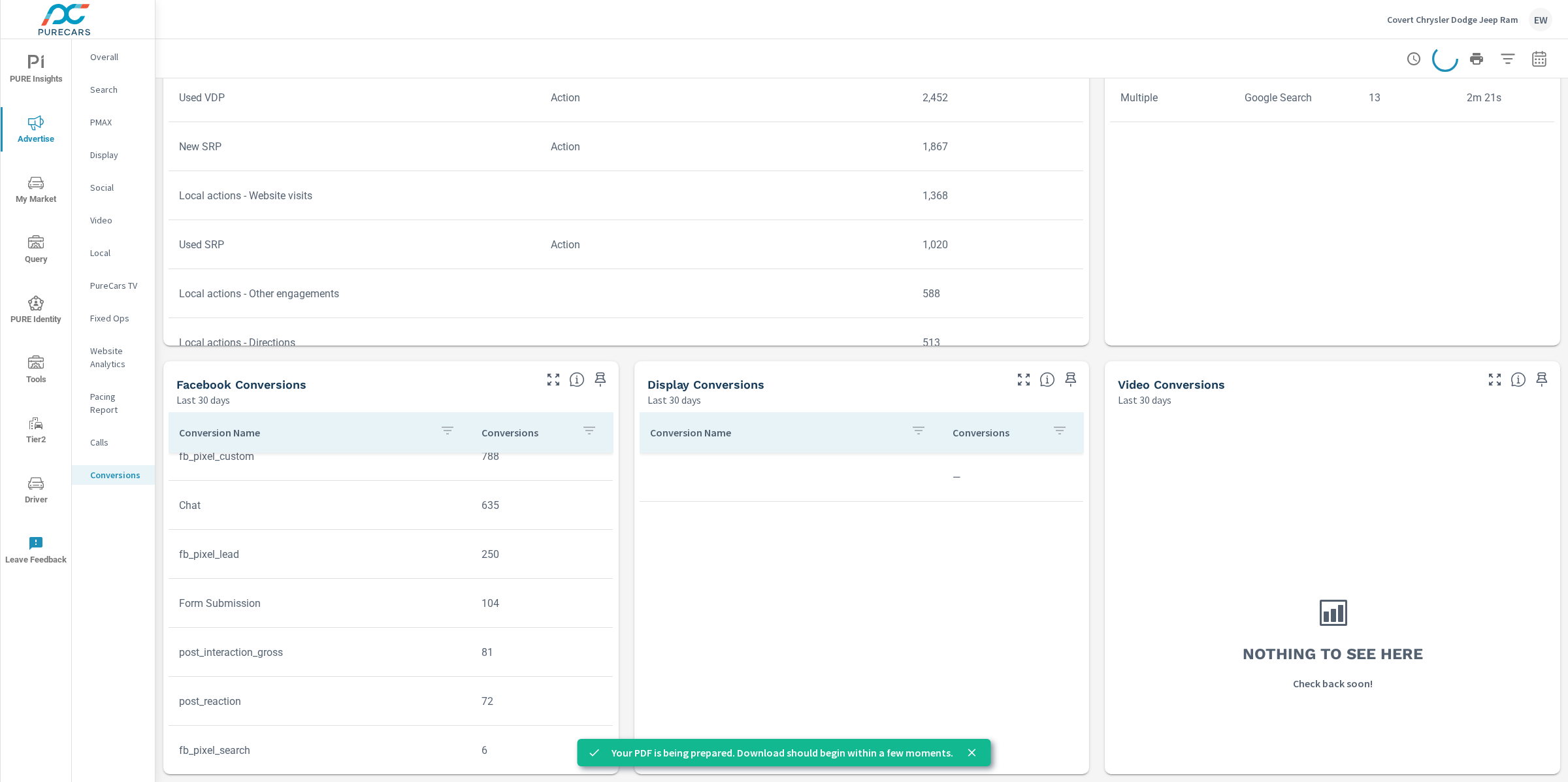
click at [1265, 34] on div "Covert Chrysler Dodge Jeep Ram EW" at bounding box center [861, 19] width 1381 height 39
